Goal: Find specific page/section: Find specific page/section

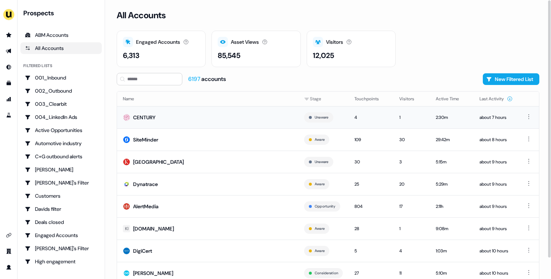
click at [191, 110] on td "CENTURY" at bounding box center [207, 117] width 181 height 22
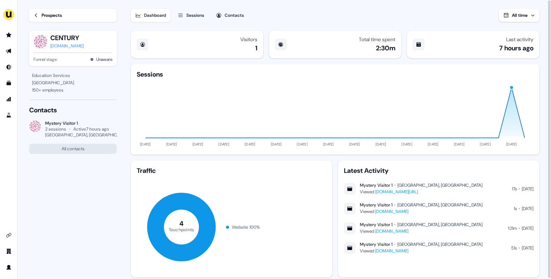
click at [58, 17] on div "Prospects" at bounding box center [52, 15] width 20 height 7
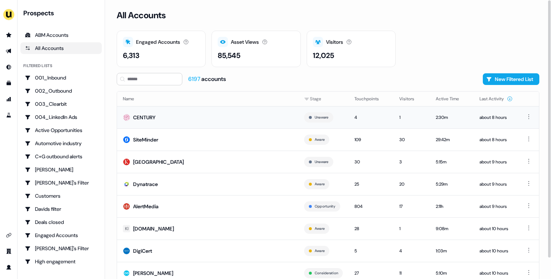
scroll to position [23, 0]
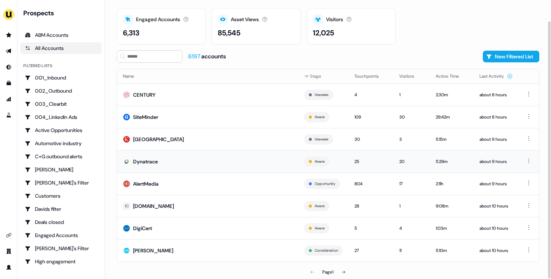
click at [249, 166] on td "Dynatrace" at bounding box center [207, 161] width 181 height 22
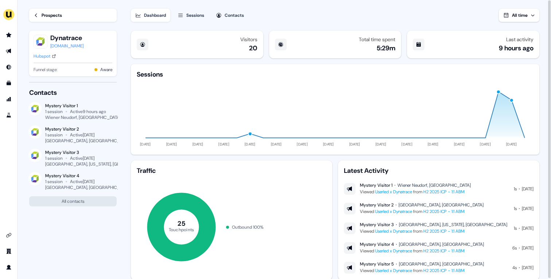
click at [42, 13] on div "Prospects" at bounding box center [52, 15] width 20 height 7
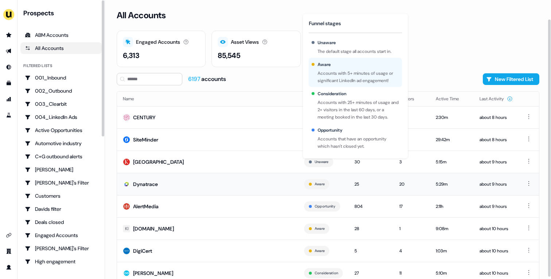
scroll to position [23, 0]
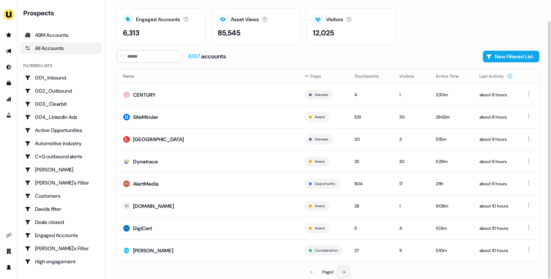
click at [347, 270] on button at bounding box center [343, 272] width 15 height 15
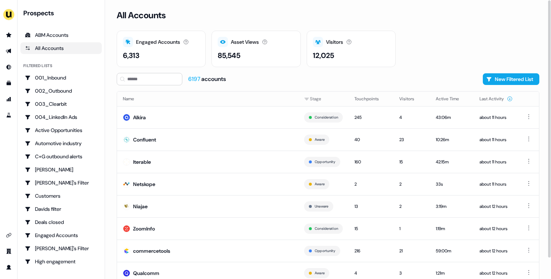
scroll to position [23, 0]
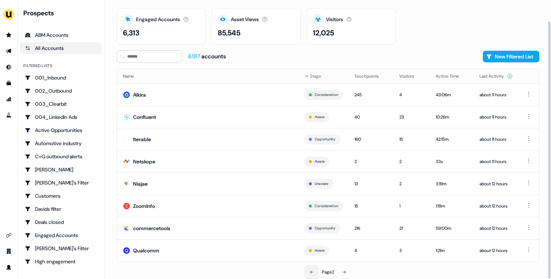
click at [315, 274] on button at bounding box center [311, 272] width 15 height 15
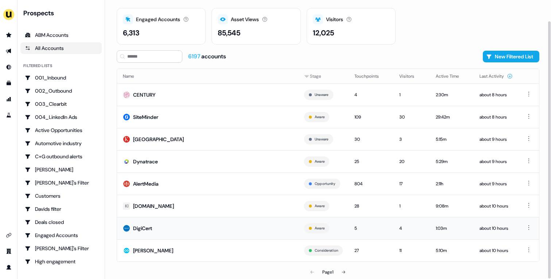
click at [230, 233] on td "DigiCert" at bounding box center [207, 228] width 181 height 22
